Goal: Task Accomplishment & Management: Manage account settings

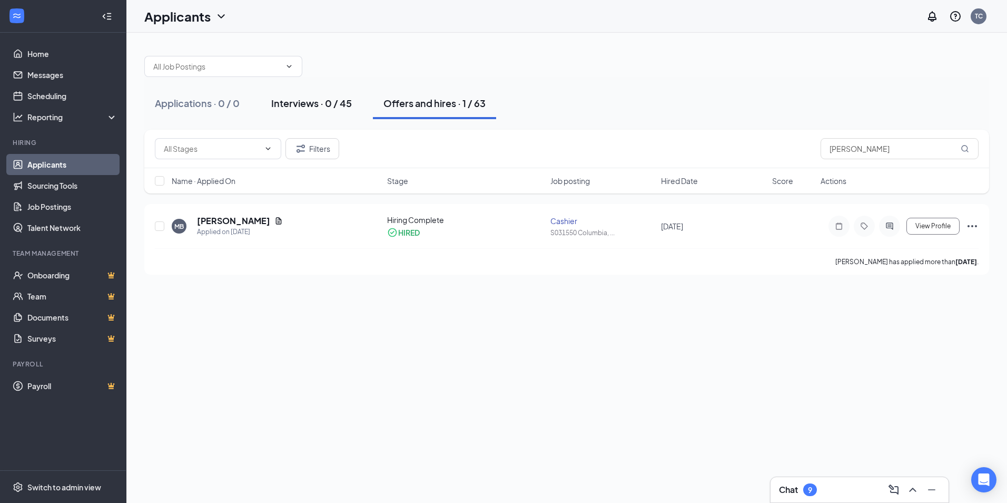
click at [288, 103] on div "Interviews · 0 / 45" at bounding box center [311, 102] width 81 height 13
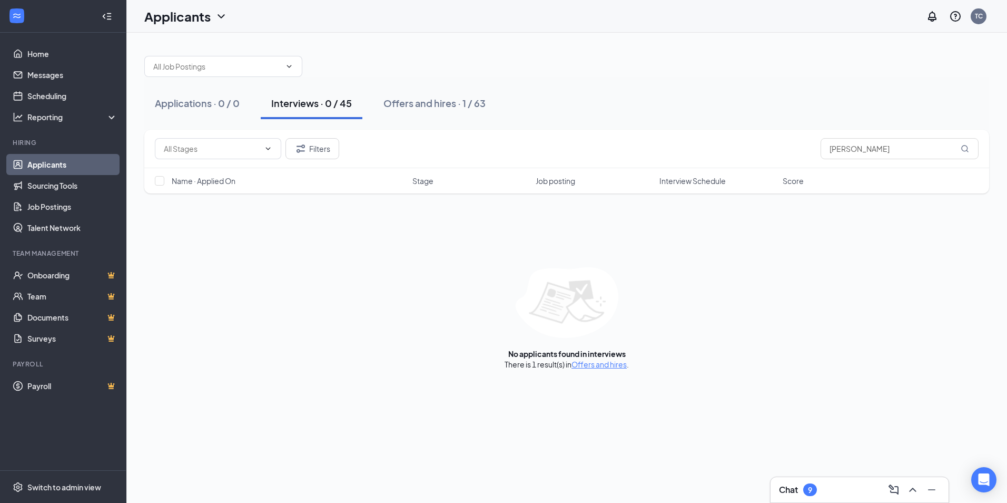
click at [309, 107] on div "Interviews · 0 / 45" at bounding box center [311, 102] width 81 height 13
click at [285, 108] on div "Interviews · 0 / 45" at bounding box center [311, 102] width 81 height 13
click at [270, 106] on button "Interviews · 0 / 45" at bounding box center [312, 103] width 102 height 32
click at [180, 107] on div "Applications · 0 / 0" at bounding box center [197, 102] width 85 height 13
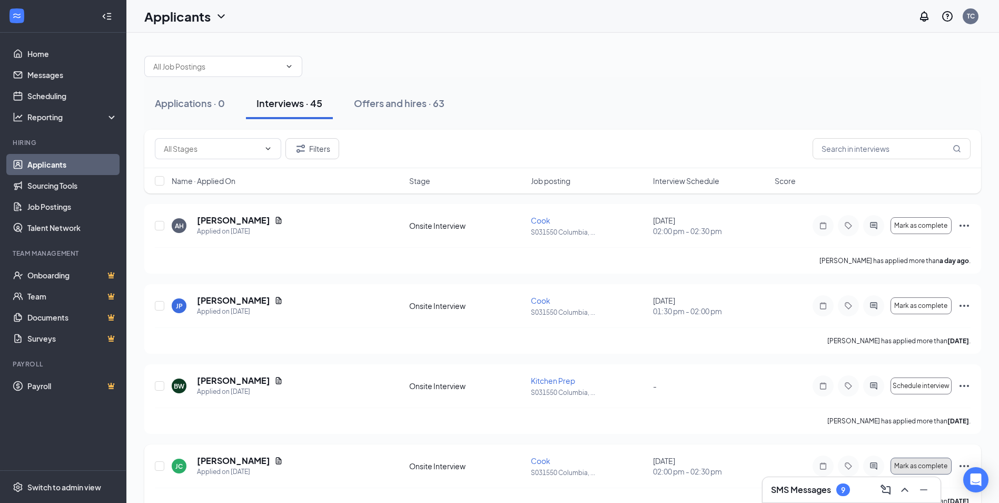
click at [935, 465] on span "Mark as complete" at bounding box center [921, 465] width 53 height 7
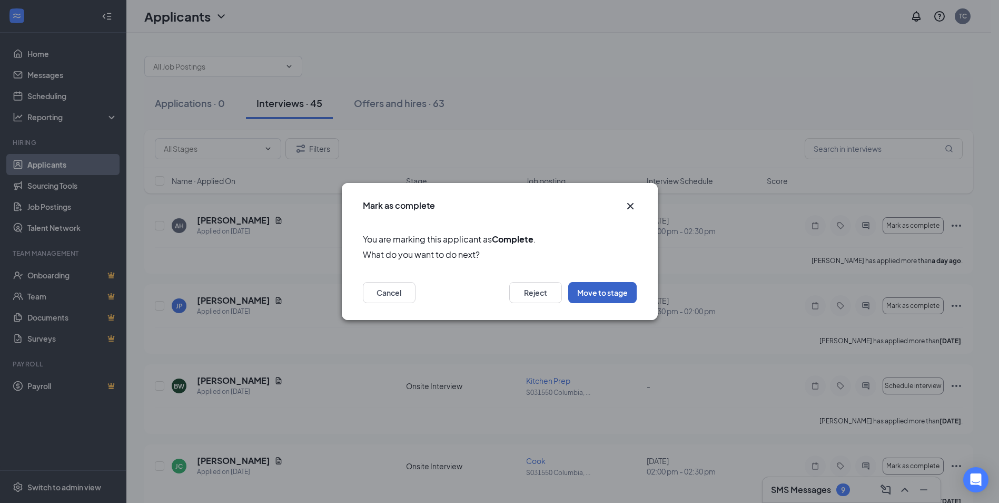
click at [600, 291] on button "Move to stage" at bounding box center [602, 292] width 68 height 21
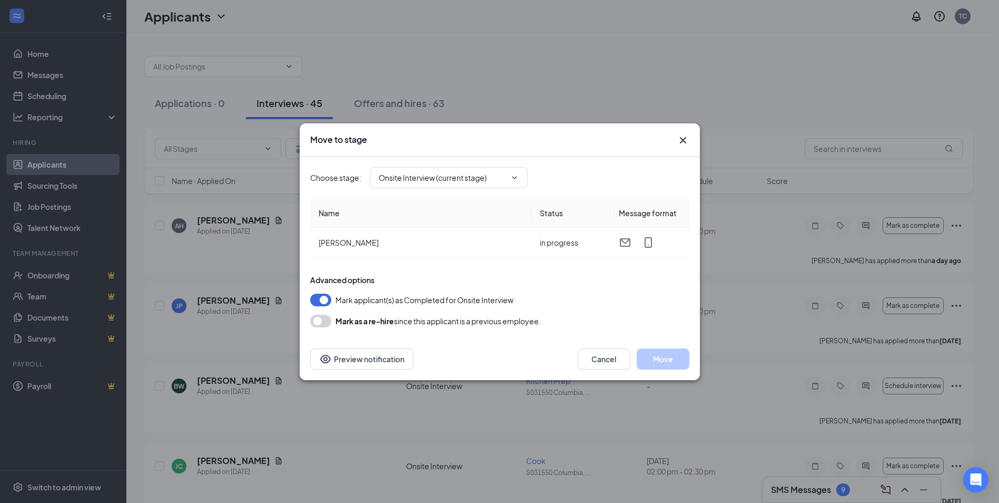
type input "Hiring Complete (final stage)"
click at [670, 361] on button "Move" at bounding box center [663, 358] width 53 height 21
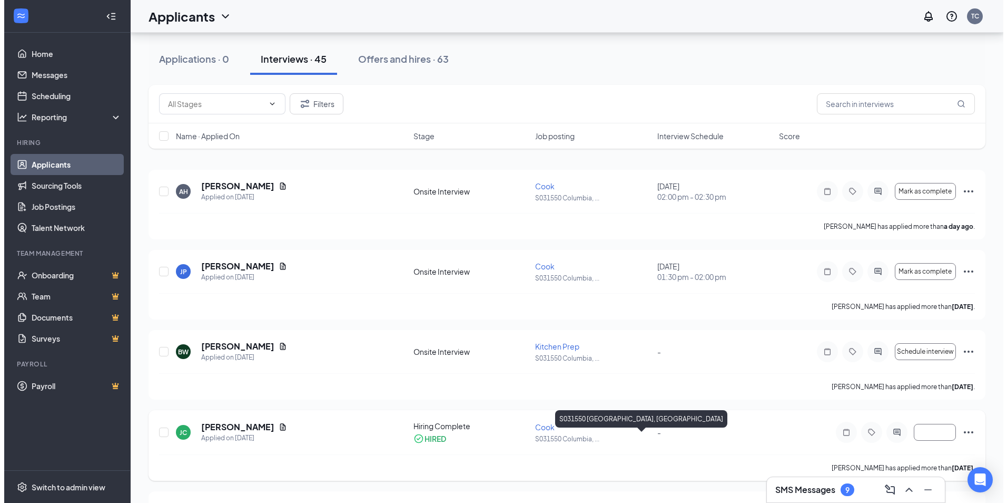
scroll to position [53, 0]
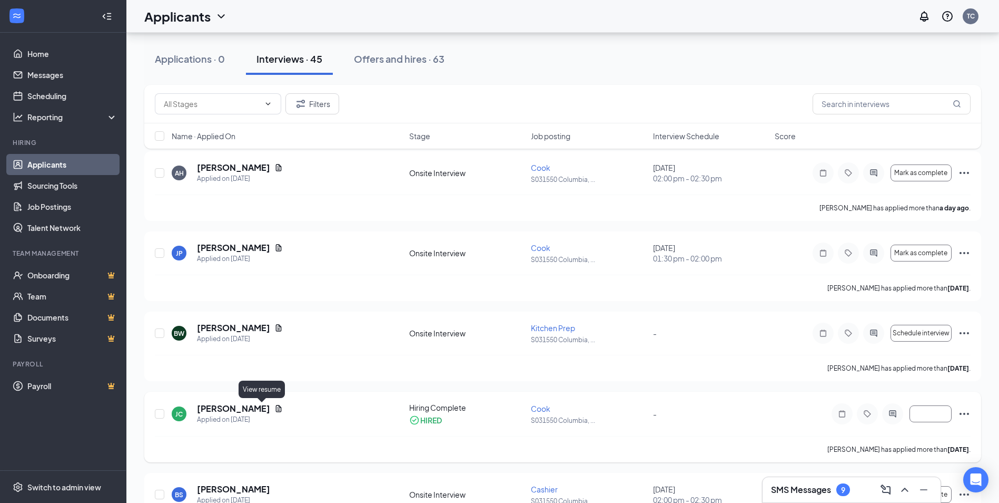
click at [276, 407] on icon "Document" at bounding box center [279, 408] width 6 height 7
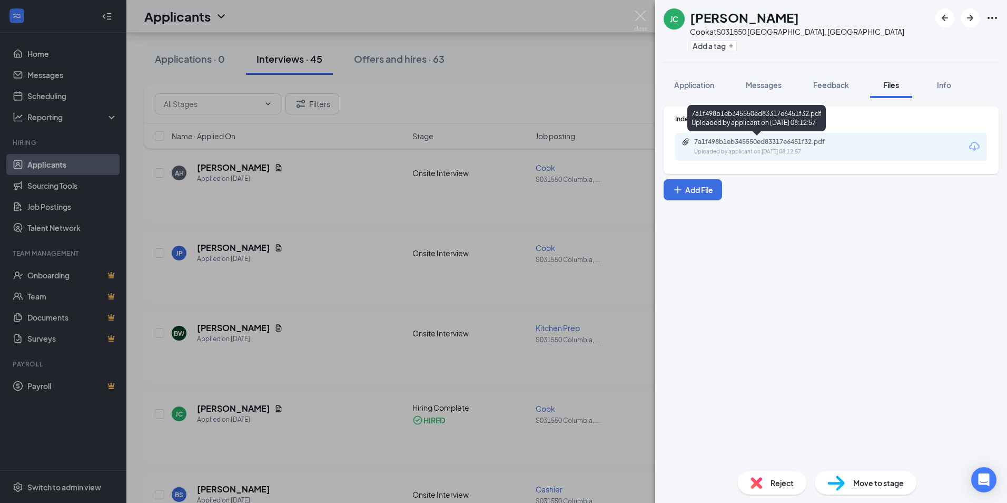
click at [747, 143] on div "7a1f498b1eb345550ed83317e6451f32.pdf" at bounding box center [768, 142] width 148 height 8
